Goal: Task Accomplishment & Management: Complete application form

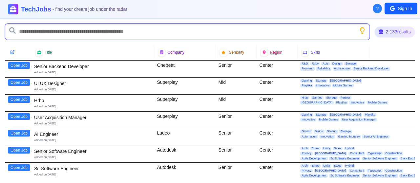
click at [46, 29] on input "text" at bounding box center [187, 32] width 364 height 16
click at [89, 32] on input "text" at bounding box center [187, 32] width 364 height 16
click at [71, 30] on input "text" at bounding box center [187, 32] width 364 height 16
type input "*"
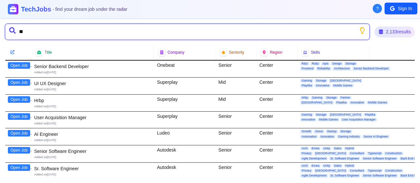
type input "*"
type input "**********"
